Goal: Task Accomplishment & Management: Complete application form

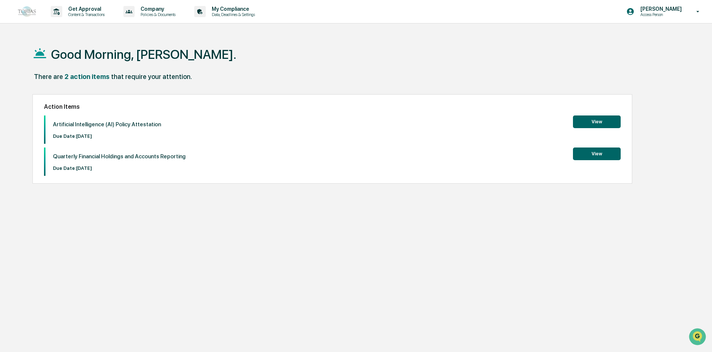
click at [587, 125] on button "View" at bounding box center [597, 122] width 48 height 13
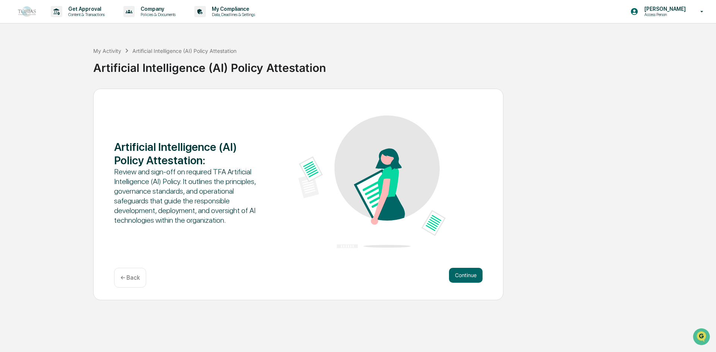
click at [470, 262] on div "Artificial Intelligence (AI) Policy Attestation : Review and sign-off on requir…" at bounding box center [298, 195] width 410 height 212
click at [468, 277] on button "Continue" at bounding box center [466, 275] width 34 height 15
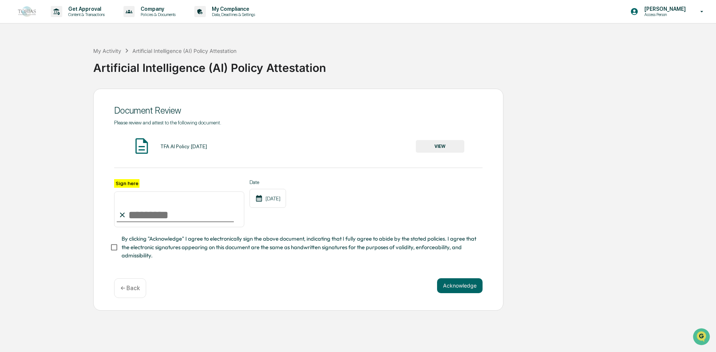
click at [144, 208] on input "Sign here" at bounding box center [179, 210] width 130 height 36
type input "**********"
click at [452, 293] on button "Acknowledge" at bounding box center [459, 286] width 45 height 15
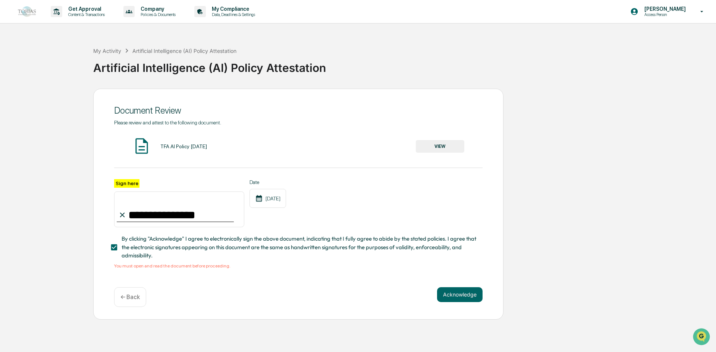
click at [459, 149] on button "VIEW" at bounding box center [440, 146] width 48 height 13
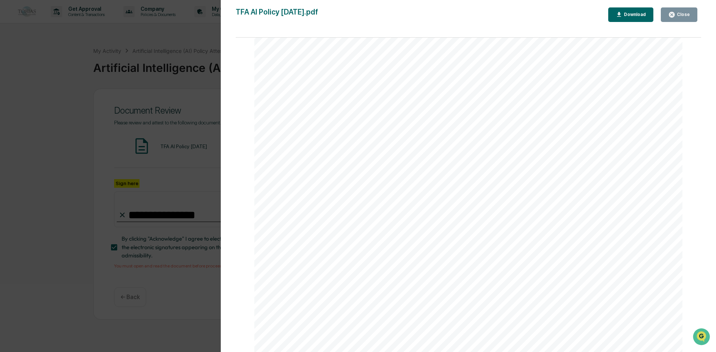
scroll to position [2569, 0]
click at [675, 18] on button "Close" at bounding box center [679, 14] width 37 height 15
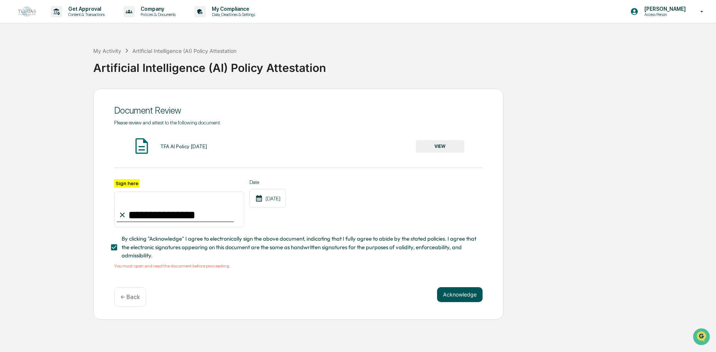
click at [466, 298] on button "Acknowledge" at bounding box center [459, 294] width 45 height 15
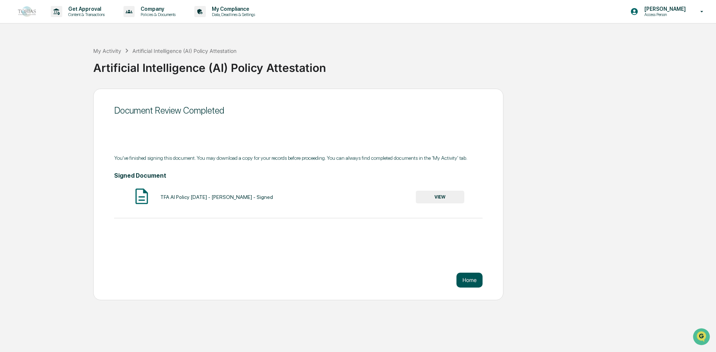
click at [471, 280] on button "Home" at bounding box center [469, 280] width 26 height 15
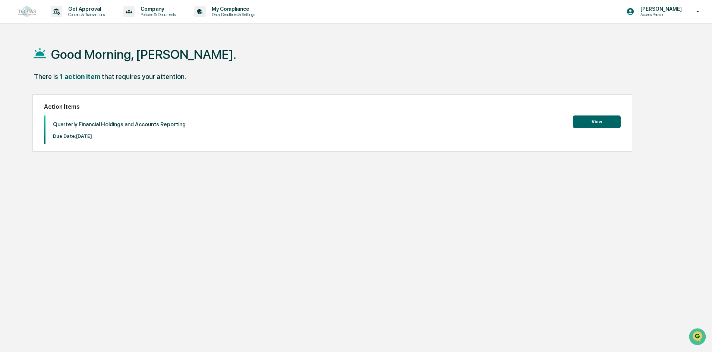
click at [585, 127] on button "View" at bounding box center [597, 122] width 48 height 13
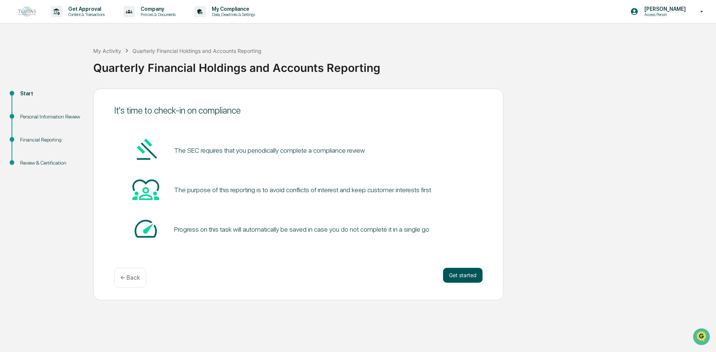
click at [470, 275] on button "Get started" at bounding box center [463, 275] width 40 height 15
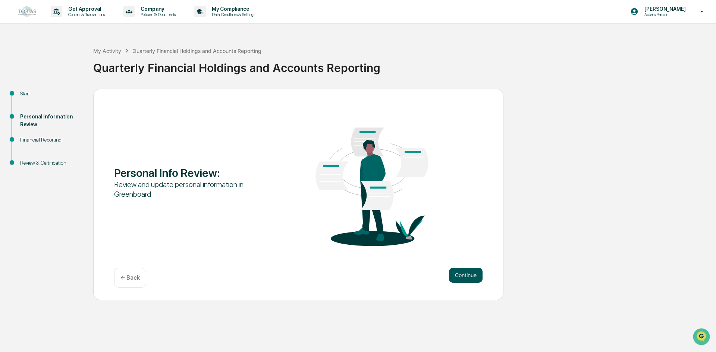
click at [469, 274] on button "Continue" at bounding box center [466, 275] width 34 height 15
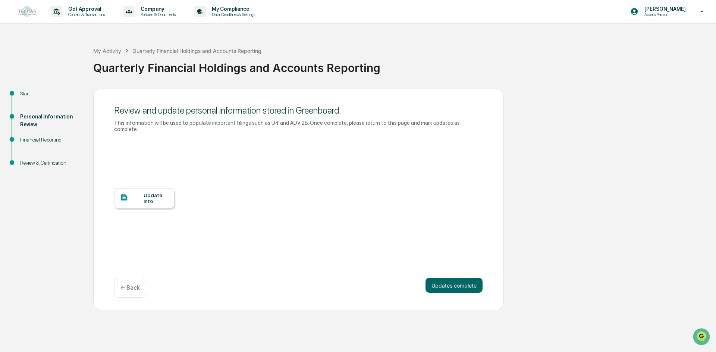
click at [158, 188] on div "Update Info" at bounding box center [144, 198] width 60 height 20
click at [460, 278] on button "Updates complete" at bounding box center [453, 285] width 57 height 15
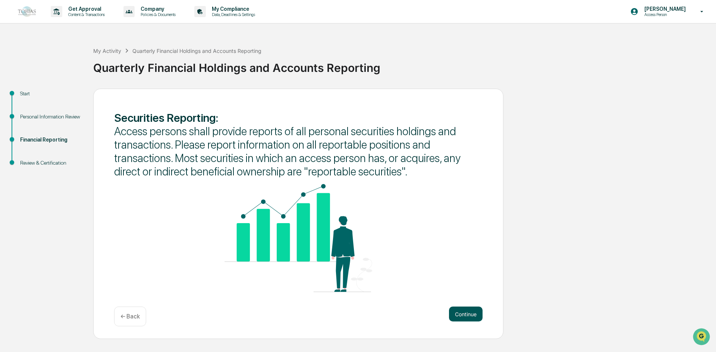
click at [464, 315] on button "Continue" at bounding box center [466, 314] width 34 height 15
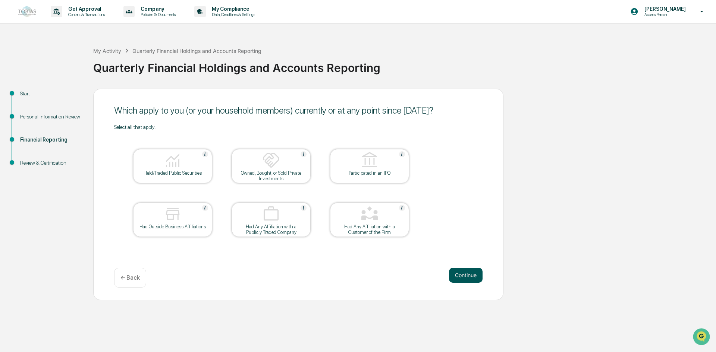
click at [463, 278] on button "Continue" at bounding box center [466, 275] width 34 height 15
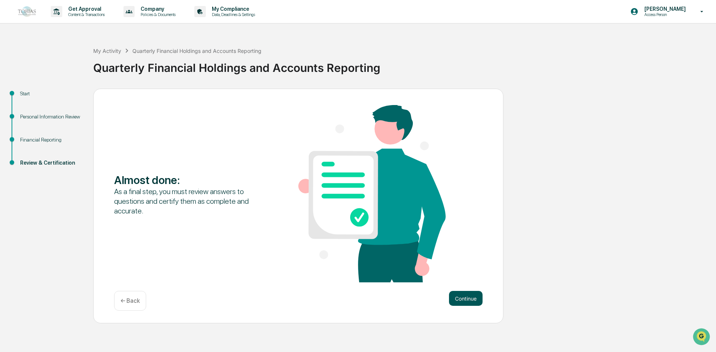
click at [477, 300] on button "Continue" at bounding box center [466, 298] width 34 height 15
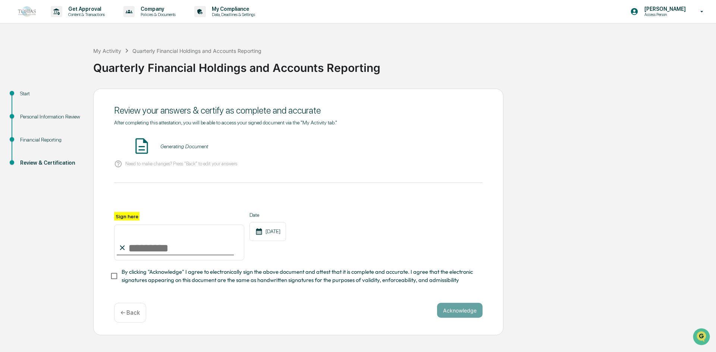
click at [99, 239] on div "Review your answers & certify as complete and accurate After completing this at…" at bounding box center [298, 212] width 410 height 247
click at [154, 249] on input "Sign here" at bounding box center [179, 243] width 130 height 36
type input "**********"
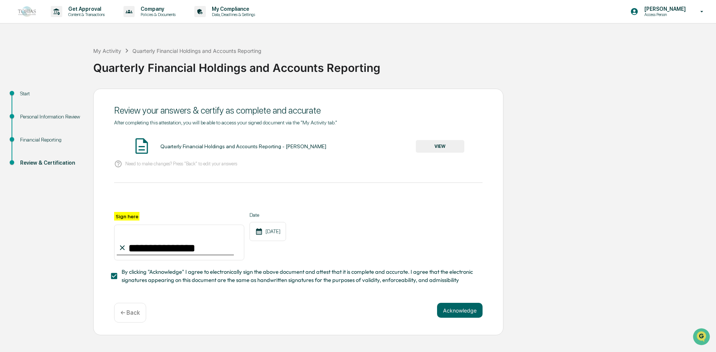
click at [151, 139] on img at bounding box center [141, 146] width 19 height 19
click at [419, 148] on button "VIEW" at bounding box center [440, 146] width 48 height 13
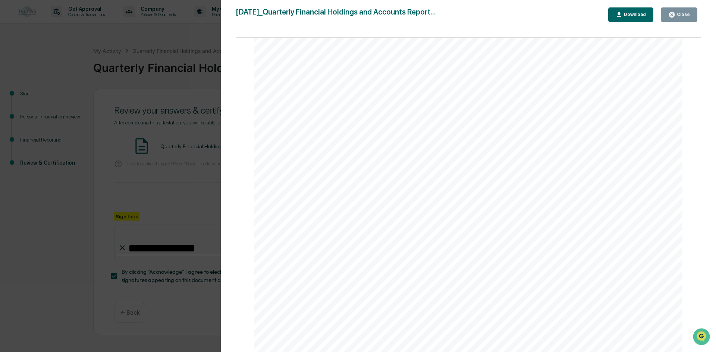
scroll to position [937, 0]
click at [679, 13] on div "Close" at bounding box center [682, 14] width 15 height 5
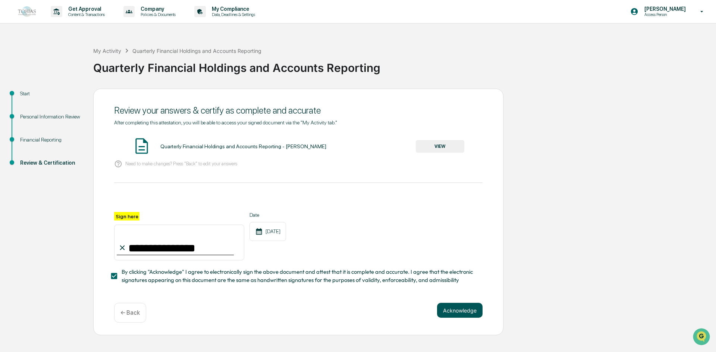
click at [459, 317] on button "Acknowledge" at bounding box center [459, 310] width 45 height 15
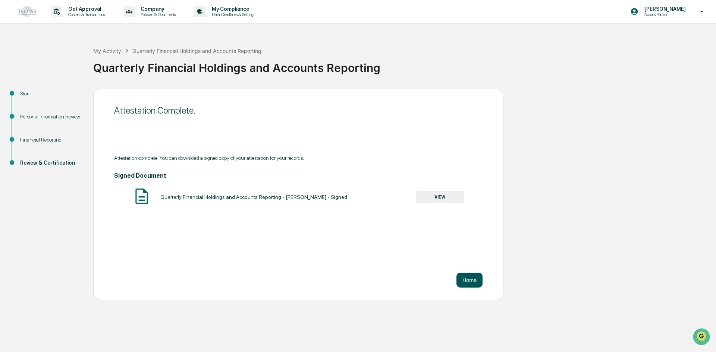
click at [458, 284] on button "Home" at bounding box center [469, 280] width 26 height 15
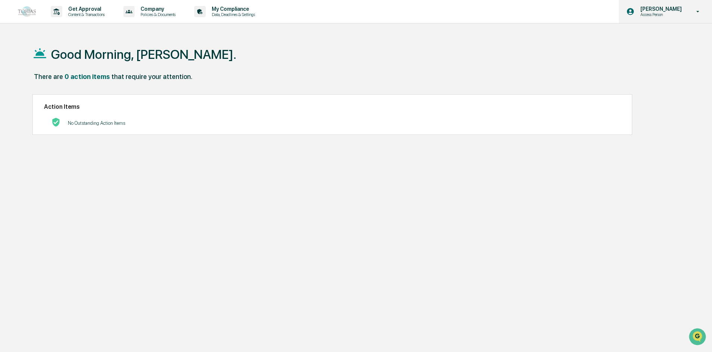
click at [696, 15] on icon at bounding box center [698, 11] width 13 height 7
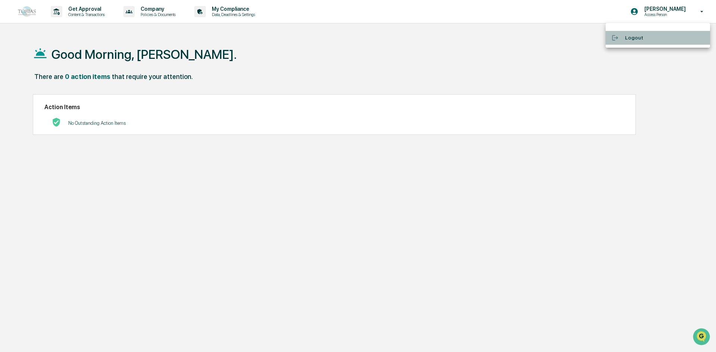
click at [640, 35] on li "Logout" at bounding box center [658, 38] width 104 height 14
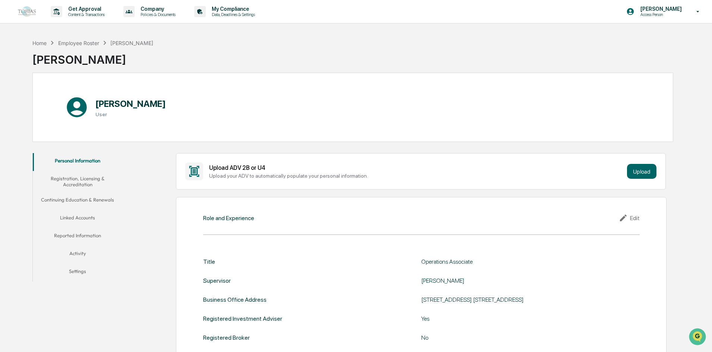
click at [66, 186] on button "Registration, Licensing & Accreditation" at bounding box center [77, 181] width 89 height 21
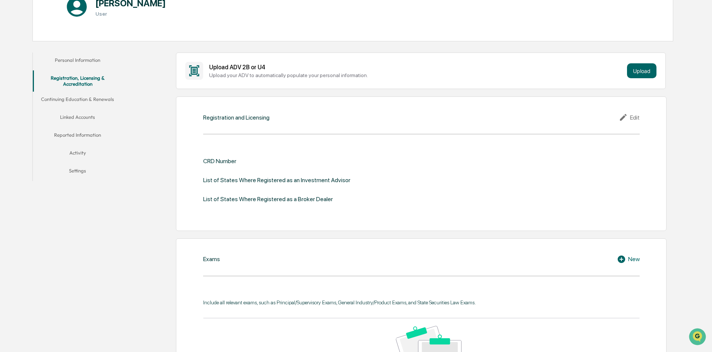
scroll to position [149, 0]
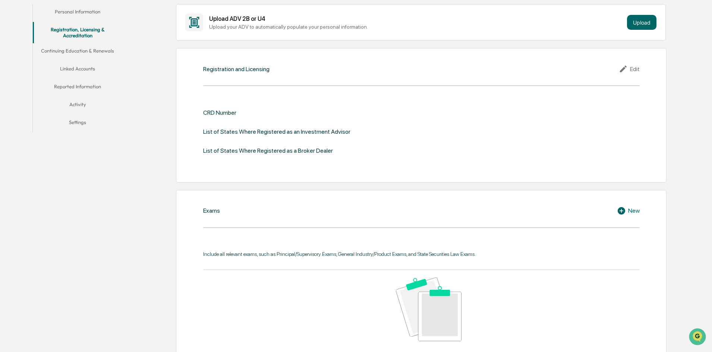
click at [79, 48] on button "Continuing Education & Renewals" at bounding box center [77, 52] width 89 height 18
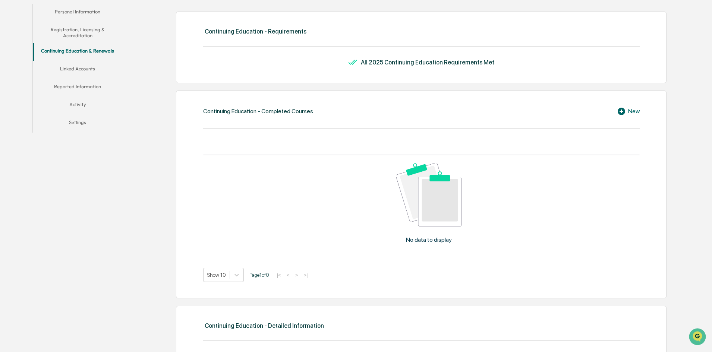
click at [82, 64] on button "Linked Accounts" at bounding box center [77, 70] width 89 height 18
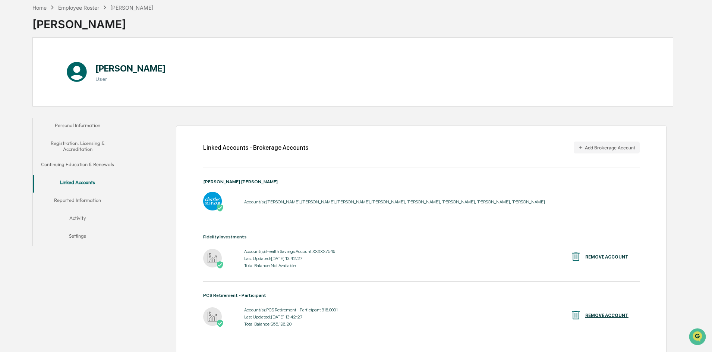
scroll to position [55, 0]
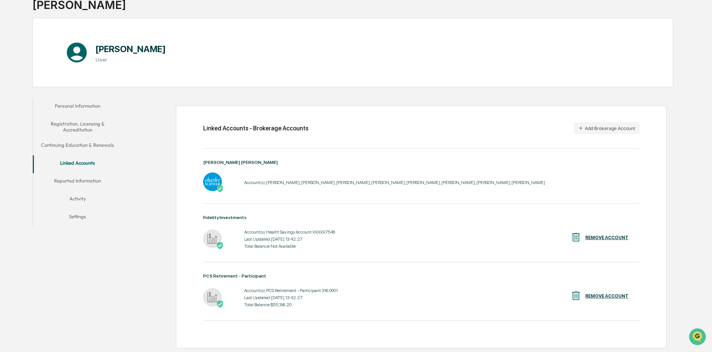
click at [79, 201] on button "Activity" at bounding box center [77, 200] width 89 height 18
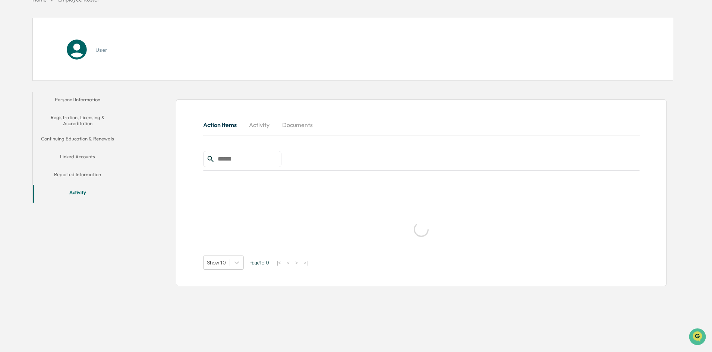
scroll to position [35, 0]
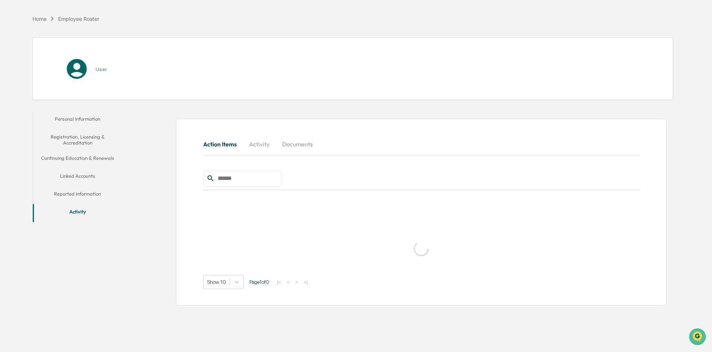
click at [76, 210] on button "Activity" at bounding box center [77, 213] width 89 height 18
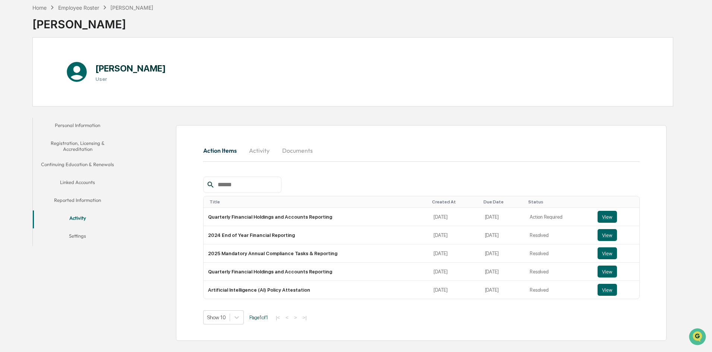
click at [76, 210] on button "Reported Information" at bounding box center [77, 202] width 89 height 18
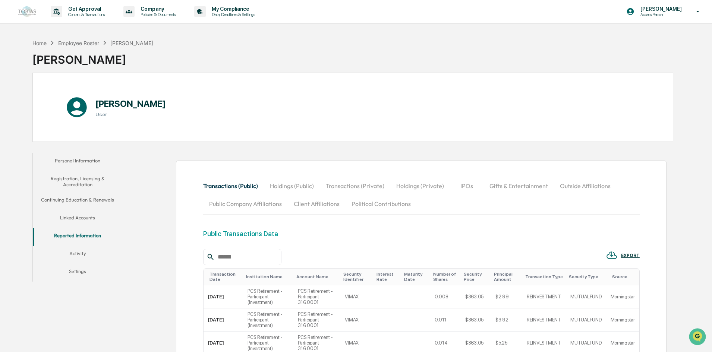
click at [80, 257] on button "Activity" at bounding box center [77, 255] width 89 height 18
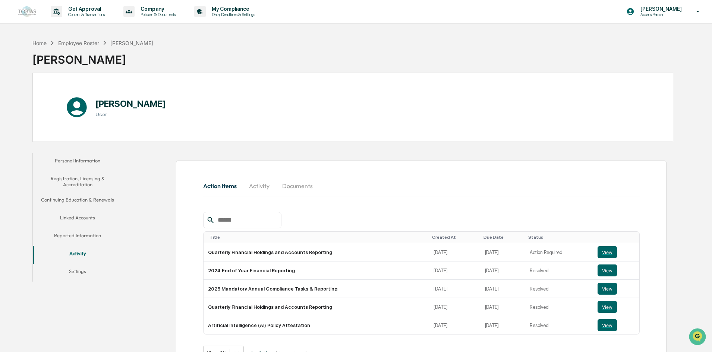
click at [84, 273] on button "Settings" at bounding box center [77, 273] width 89 height 18
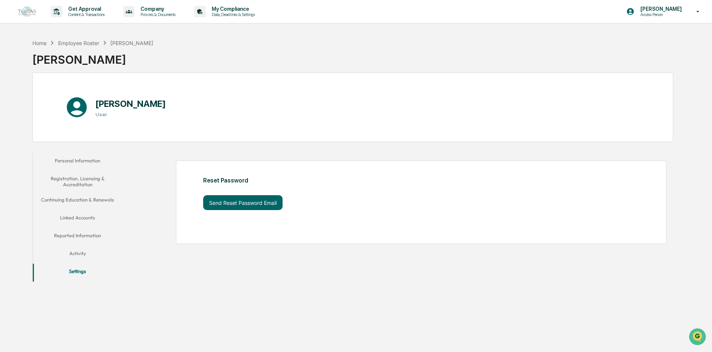
click at [130, 43] on div "[PERSON_NAME]" at bounding box center [131, 43] width 43 height 6
